Goal: Transaction & Acquisition: Download file/media

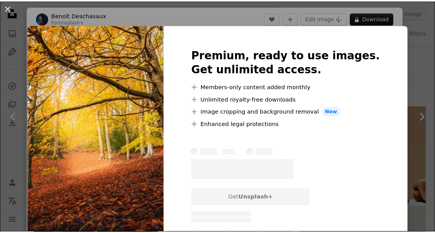
scroll to position [1365, 0]
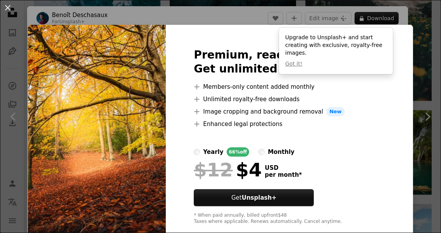
click at [129, 157] on img at bounding box center [97, 136] width 138 height 223
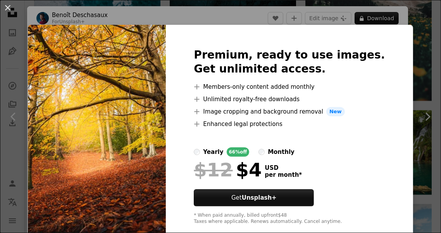
click at [112, 132] on img at bounding box center [97, 136] width 138 height 223
click at [7, 7] on button "An X shape" at bounding box center [7, 7] width 9 height 9
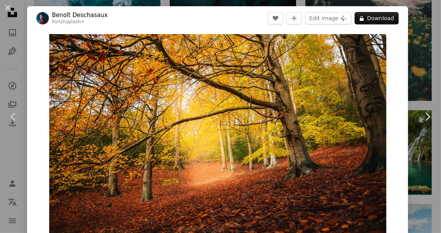
click at [12, 7] on button "An X shape" at bounding box center [7, 7] width 9 height 9
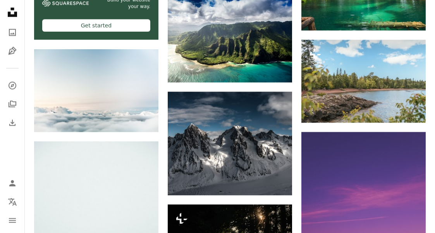
scroll to position [1510, 0]
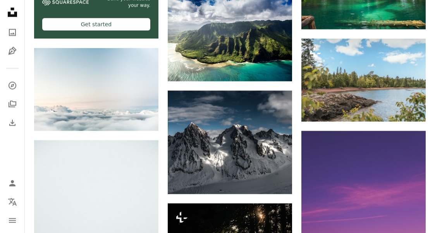
click at [247, 159] on img at bounding box center [230, 142] width 124 height 103
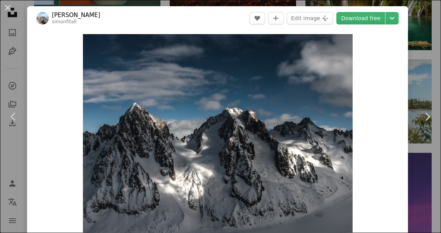
click at [358, 18] on link "Download free" at bounding box center [360, 18] width 49 height 12
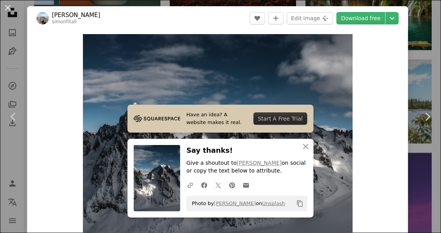
click at [5, 10] on button "An X shape" at bounding box center [7, 7] width 9 height 9
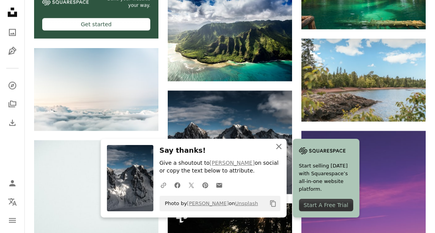
click at [278, 146] on icon "button" at bounding box center [278, 146] width 5 height 5
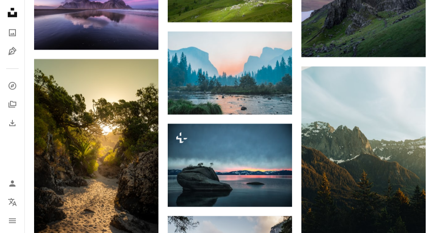
scroll to position [2532, 0]
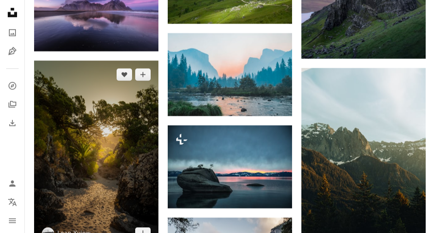
click at [108, 185] on img at bounding box center [96, 153] width 124 height 187
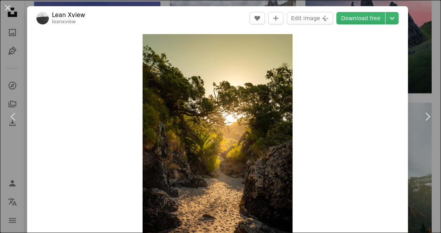
click at [358, 20] on link "Download free" at bounding box center [360, 18] width 49 height 12
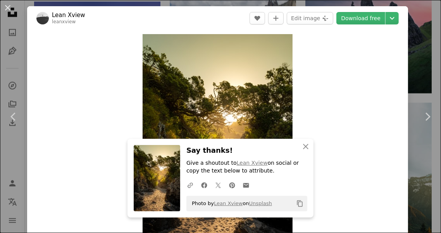
click at [5, 7] on button "An X shape" at bounding box center [7, 7] width 9 height 9
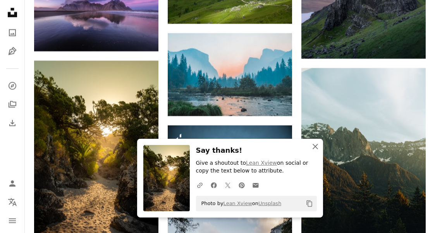
click at [311, 144] on icon "An X shape" at bounding box center [315, 146] width 9 height 9
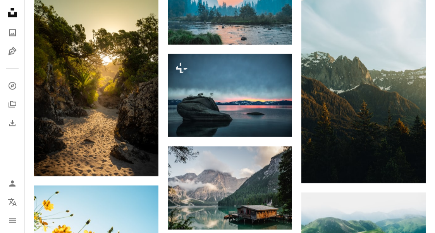
scroll to position [2605, 0]
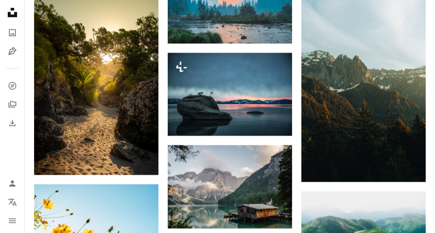
click at [243, 188] on img at bounding box center [230, 186] width 124 height 83
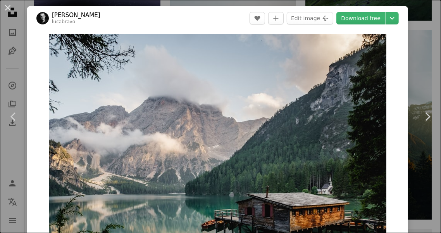
click at [353, 21] on link "Download free" at bounding box center [360, 18] width 49 height 12
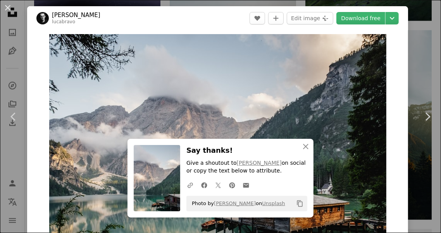
click at [7, 7] on button "An X shape" at bounding box center [7, 7] width 9 height 9
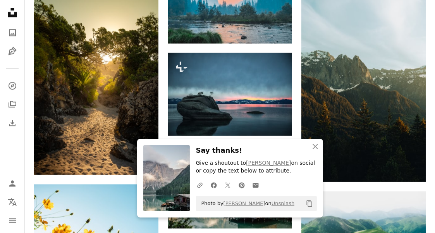
click at [314, 143] on icon "An X shape" at bounding box center [315, 146] width 9 height 9
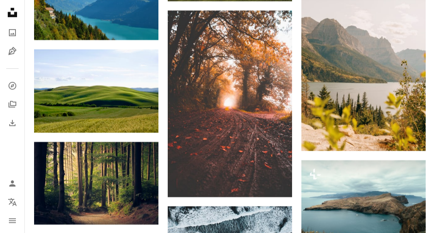
scroll to position [2923, 0]
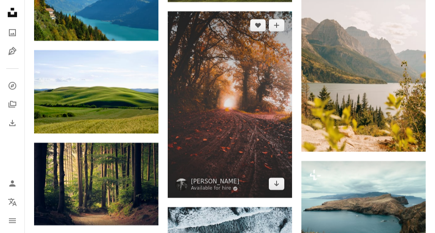
click at [252, 155] on img at bounding box center [230, 104] width 124 height 187
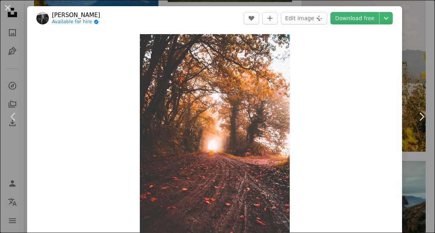
click at [354, 17] on link "Download free" at bounding box center [354, 18] width 49 height 12
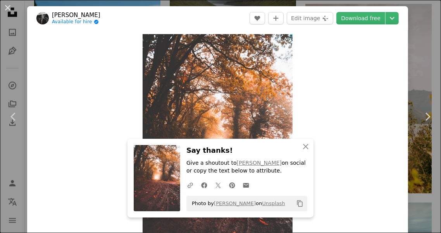
click at [5, 6] on button "An X shape" at bounding box center [7, 7] width 9 height 9
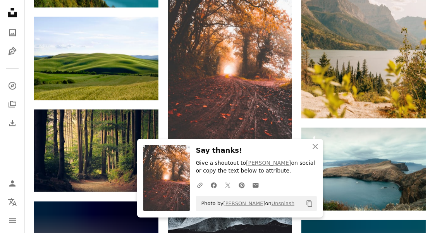
scroll to position [2954, 0]
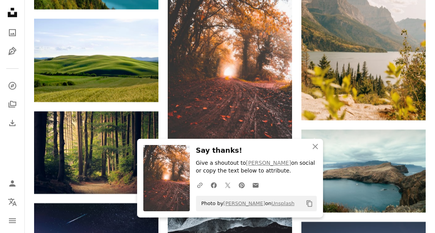
click at [315, 146] on icon "An X shape" at bounding box center [315, 146] width 9 height 9
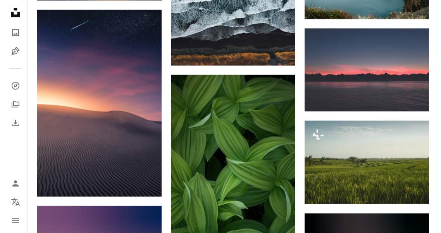
scroll to position [3148, 0]
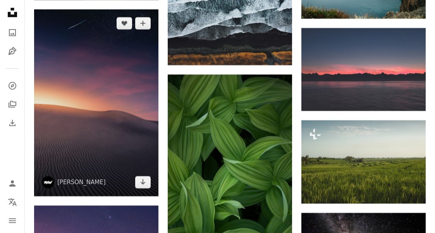
click at [116, 155] on img at bounding box center [96, 102] width 124 height 187
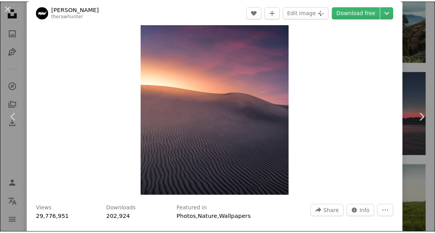
scroll to position [64, 0]
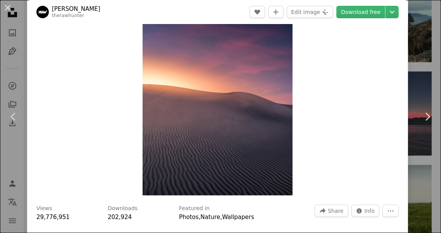
click at [6, 10] on button "An X shape" at bounding box center [7, 7] width 9 height 9
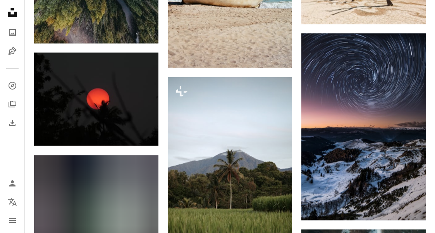
scroll to position [4066, 0]
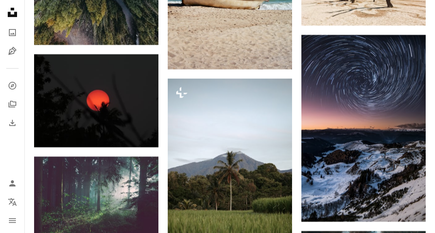
click at [381, 180] on img at bounding box center [363, 128] width 124 height 187
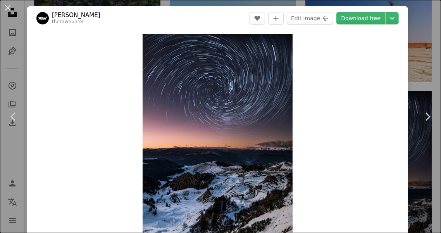
click at [355, 19] on link "Download free" at bounding box center [360, 18] width 49 height 12
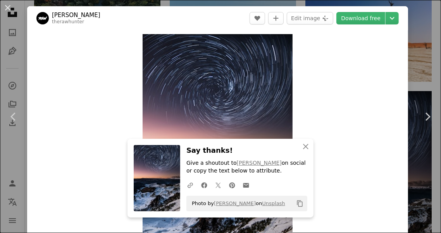
click at [94, 123] on div "Zoom in" at bounding box center [217, 146] width 381 height 233
click at [7, 6] on button "An X shape" at bounding box center [7, 7] width 9 height 9
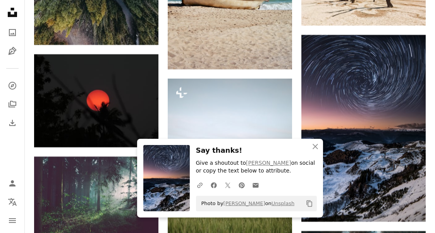
click at [237, 203] on link "[PERSON_NAME]" at bounding box center [244, 203] width 42 height 6
click at [316, 144] on icon "An X shape" at bounding box center [315, 146] width 9 height 9
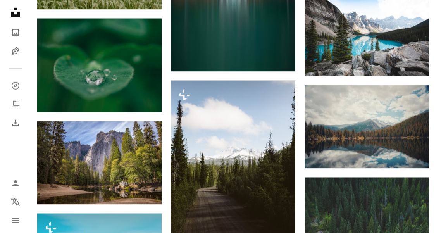
scroll to position [4677, 0]
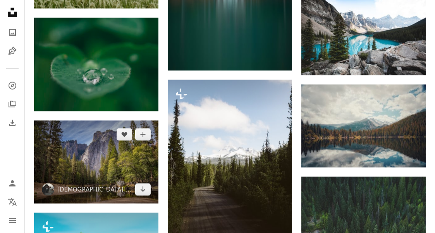
click at [113, 170] on img at bounding box center [96, 161] width 124 height 83
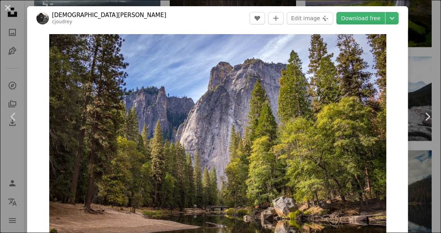
click at [347, 17] on link "Download free" at bounding box center [360, 18] width 49 height 12
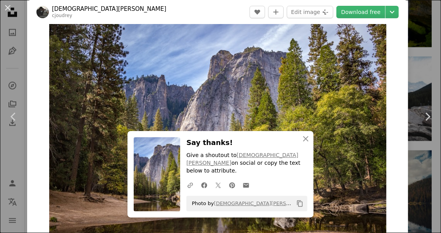
scroll to position [13, 0]
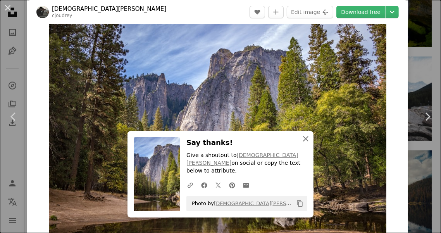
click at [302, 143] on icon "An X shape" at bounding box center [305, 138] width 9 height 9
